Goal: Information Seeking & Learning: Learn about a topic

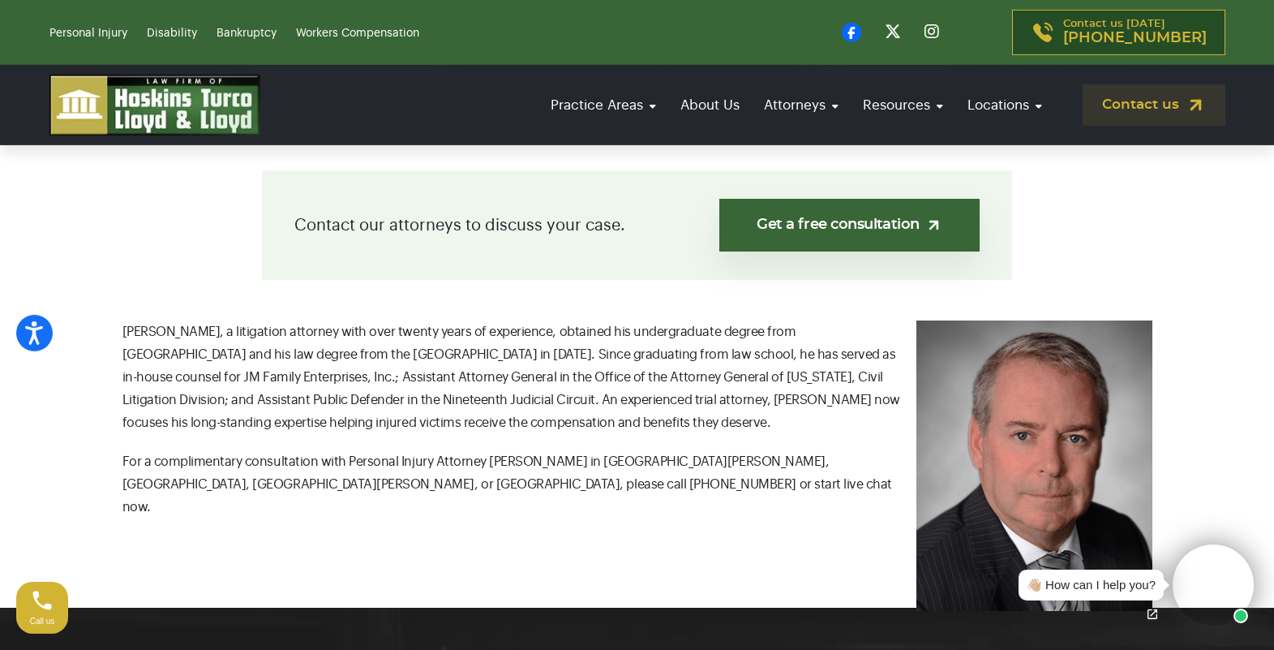
scroll to position [414, 0]
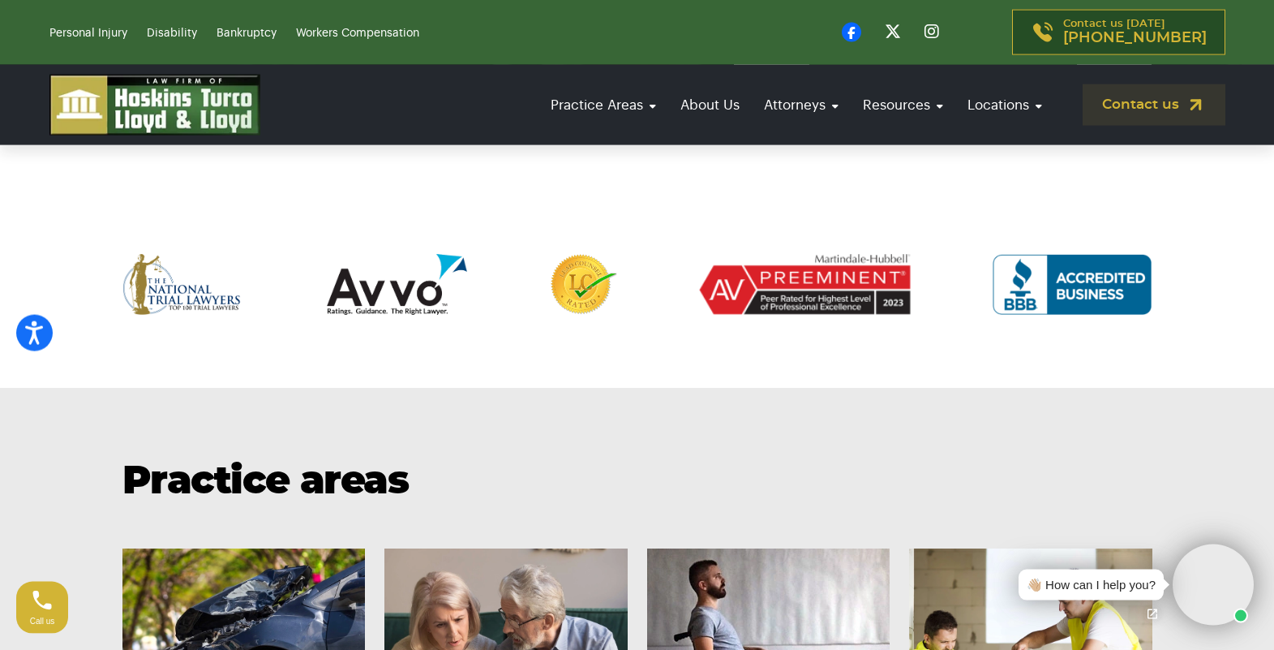
scroll to position [827, 0]
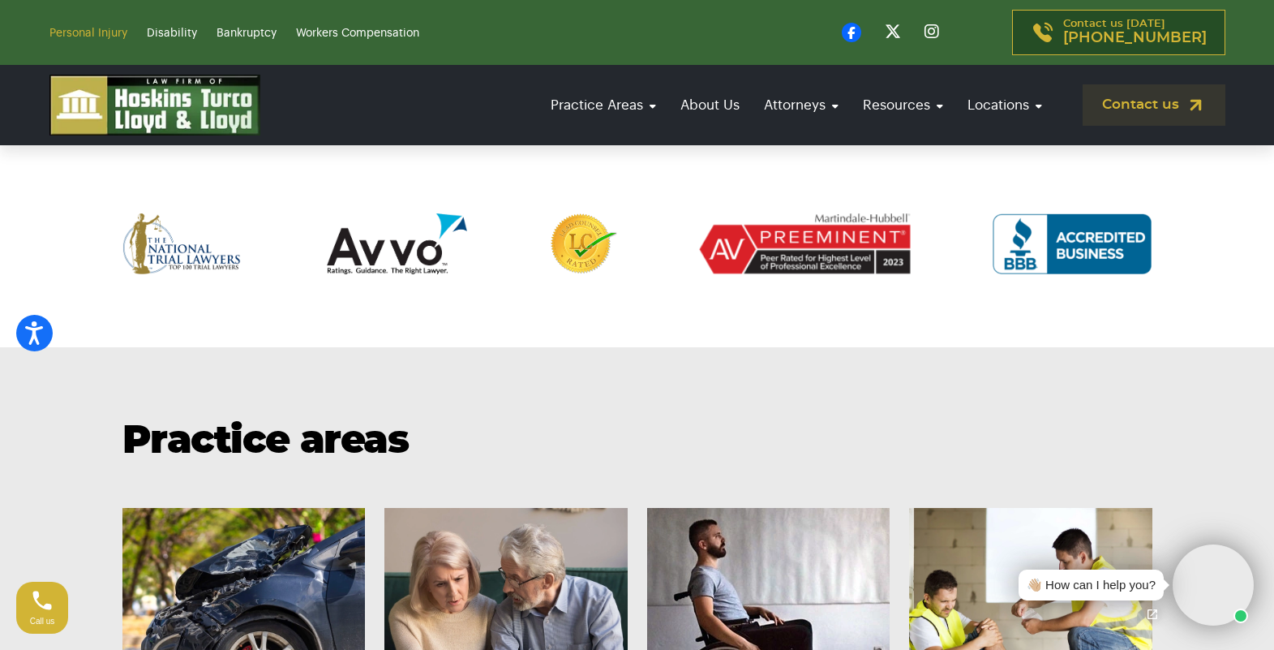
click at [75, 34] on link "Personal Injury" at bounding box center [88, 33] width 78 height 11
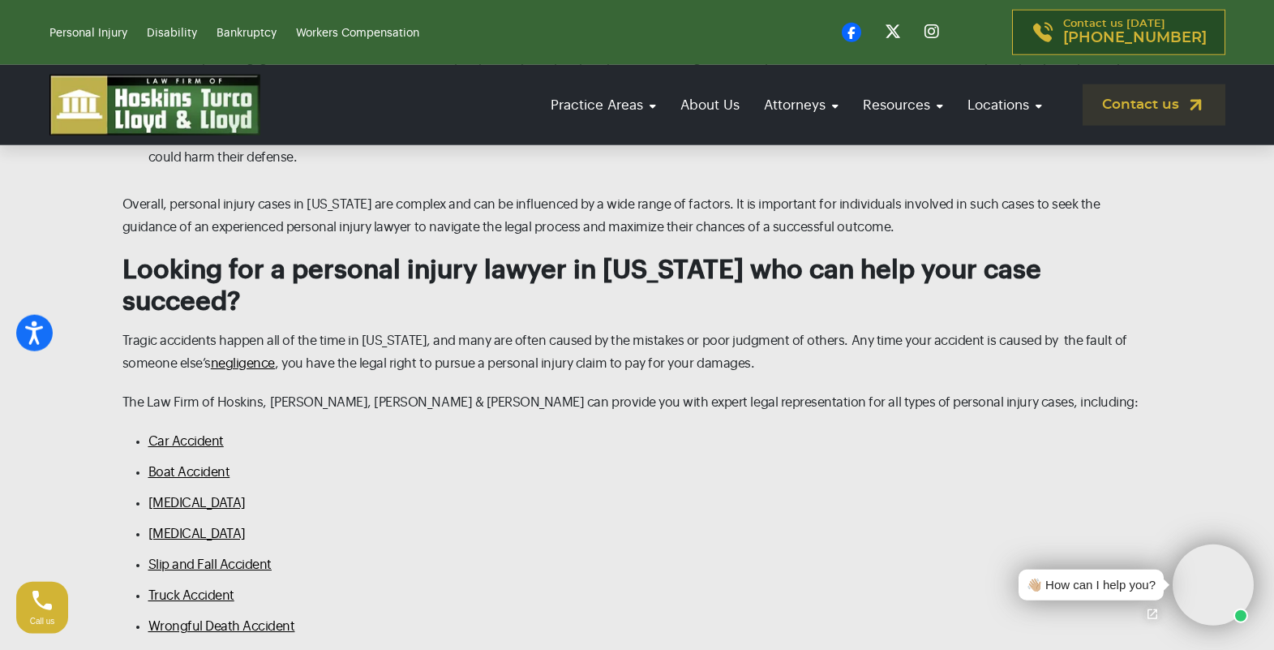
scroll to position [2979, 0]
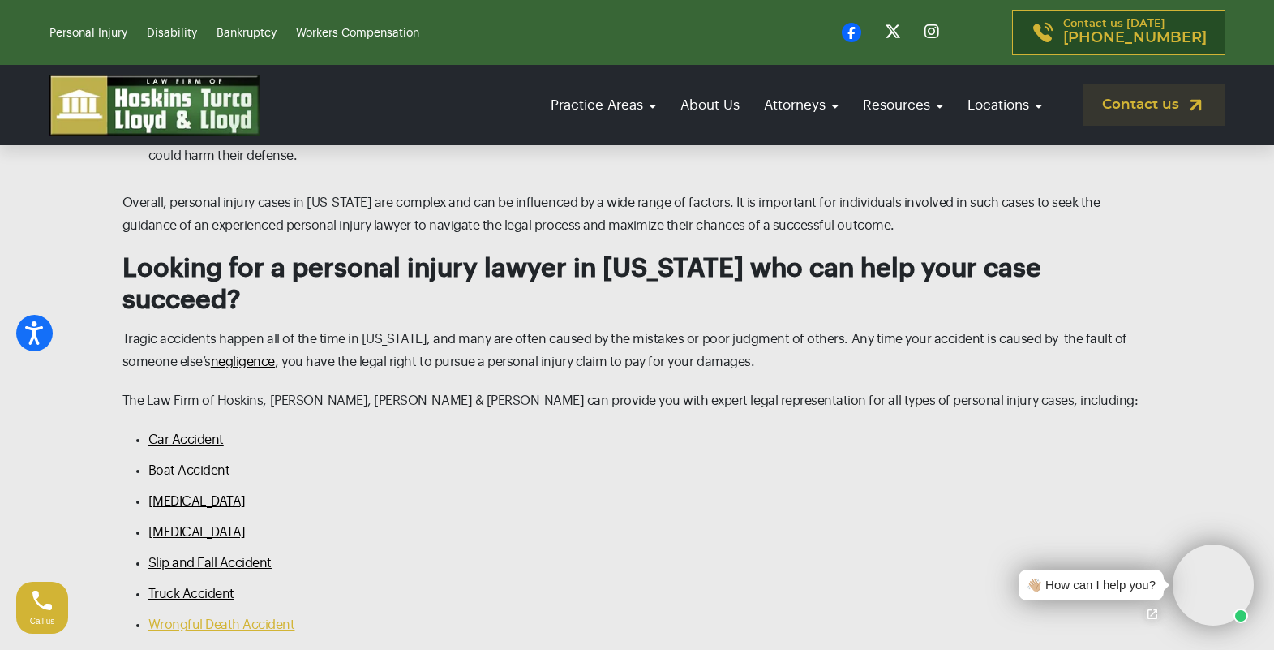
click at [244, 618] on link "Wrongful Death Accident" at bounding box center [221, 624] width 147 height 13
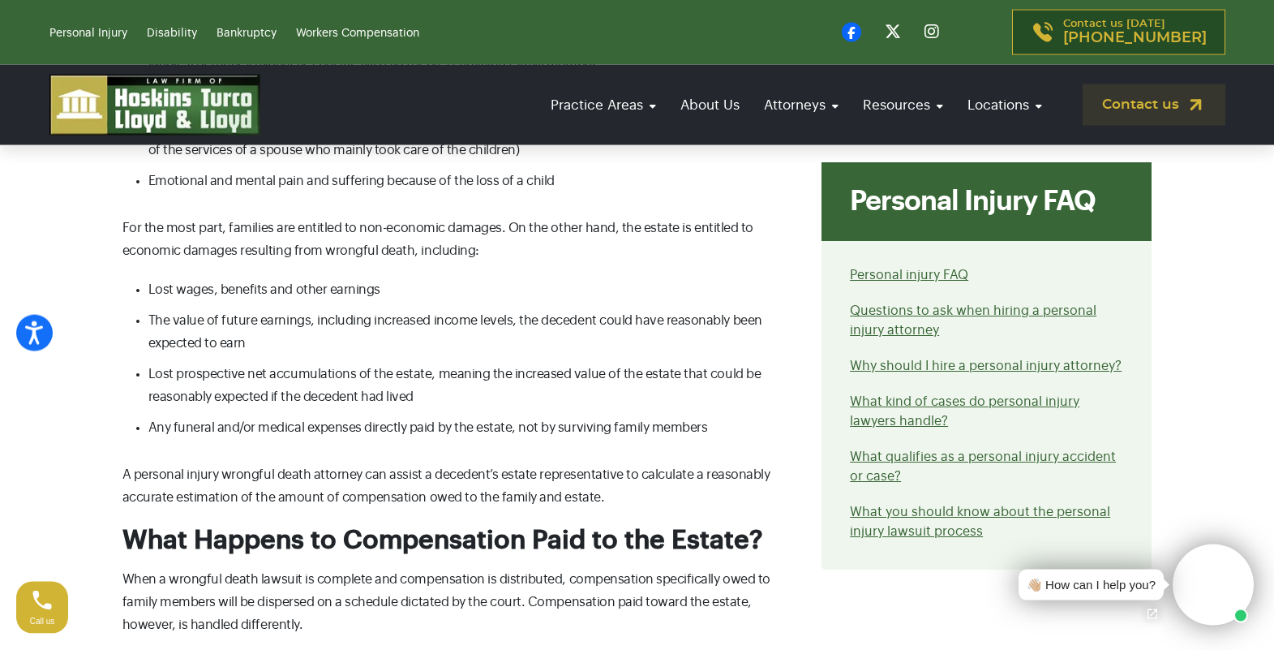
scroll to position [1986, 0]
